Goal: Transaction & Acquisition: Purchase product/service

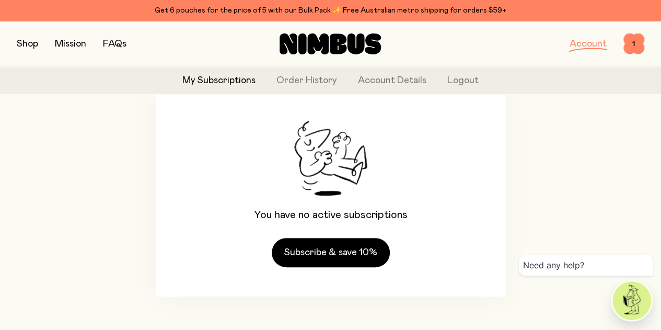
scroll to position [120, 0]
click at [335, 83] on link "Order History" at bounding box center [306, 81] width 61 height 14
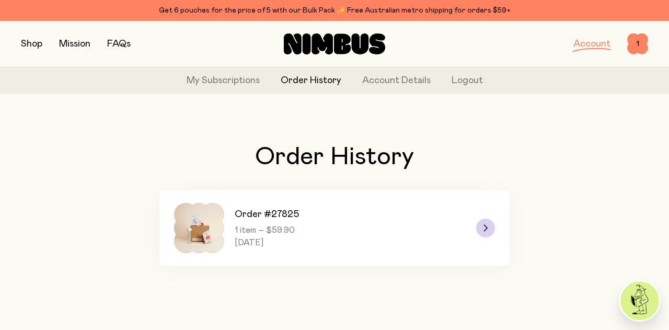
click at [430, 223] on link "Order #27825 1 item – $59.90 [DATE]" at bounding box center [334, 227] width 350 height 75
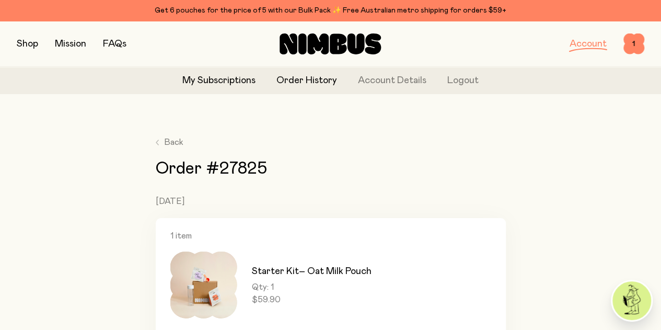
click at [233, 78] on link "My Subscriptions" at bounding box center [218, 81] width 73 height 14
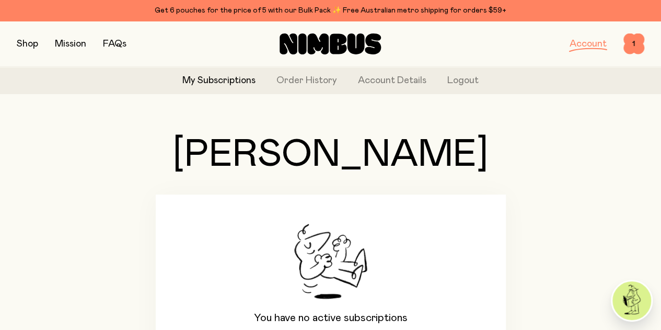
click at [33, 45] on button "button" at bounding box center [27, 44] width 21 height 15
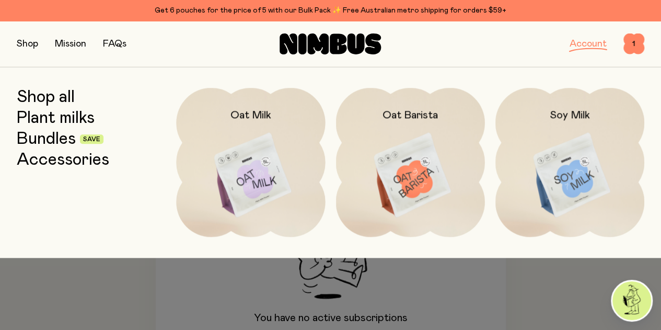
click at [68, 137] on link "Bundles" at bounding box center [46, 139] width 59 height 19
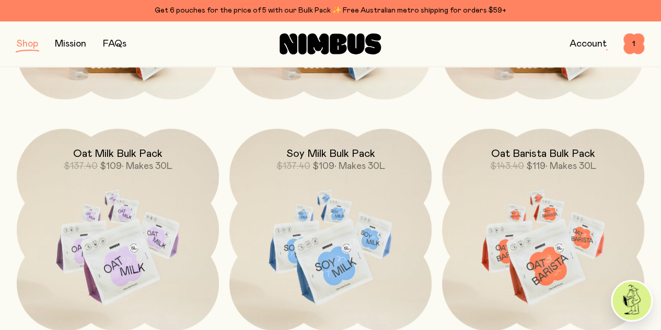
scroll to position [325, 0]
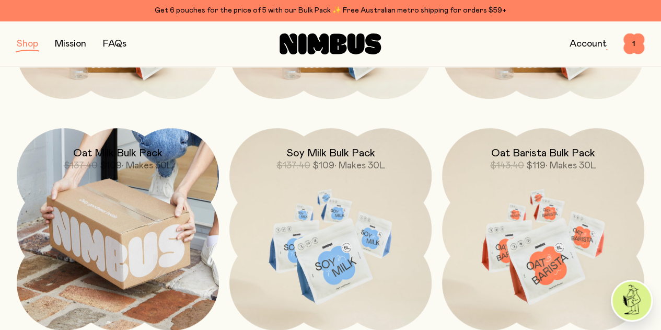
click at [106, 211] on img at bounding box center [118, 229] width 202 height 202
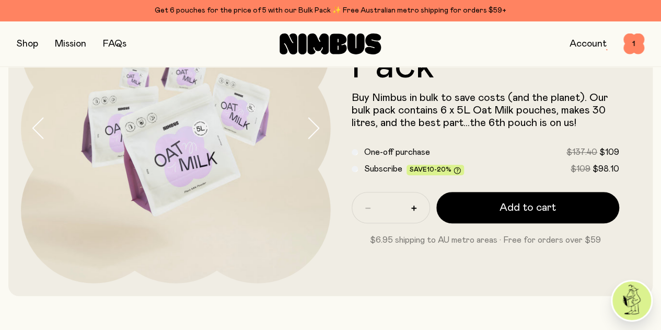
scroll to position [116, 0]
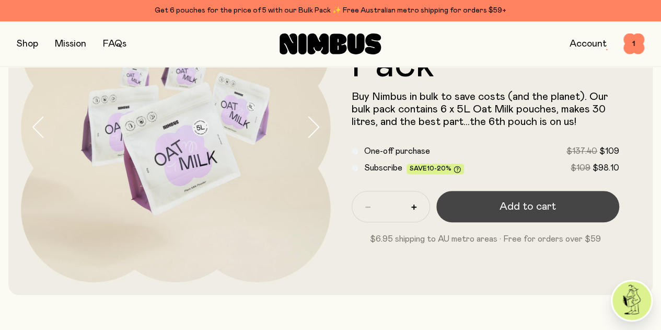
click at [536, 214] on span "Add to cart" at bounding box center [528, 206] width 56 height 15
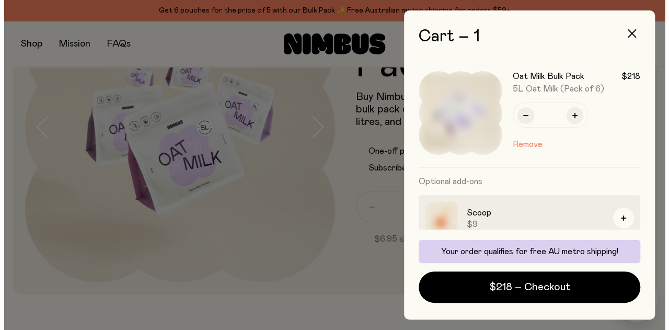
scroll to position [0, 0]
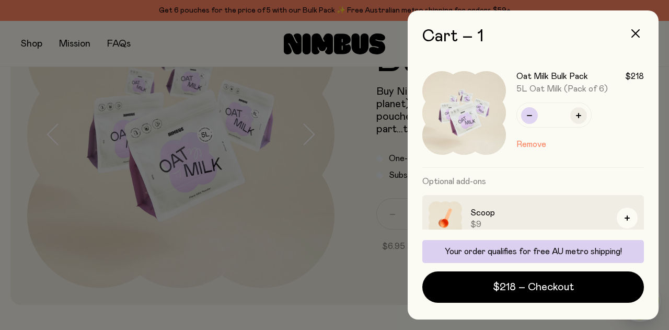
click at [527, 119] on button "button" at bounding box center [529, 115] width 17 height 17
type input "*"
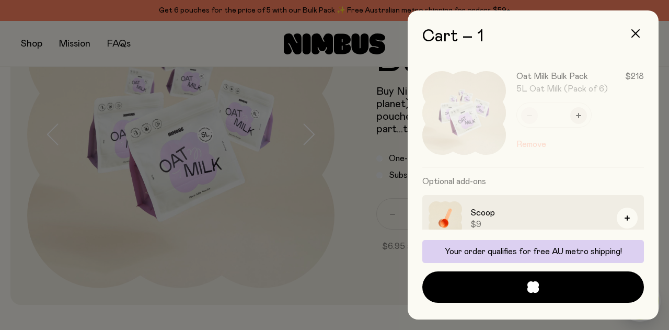
scroll to position [111, 0]
